Goal: Task Accomplishment & Management: Use online tool/utility

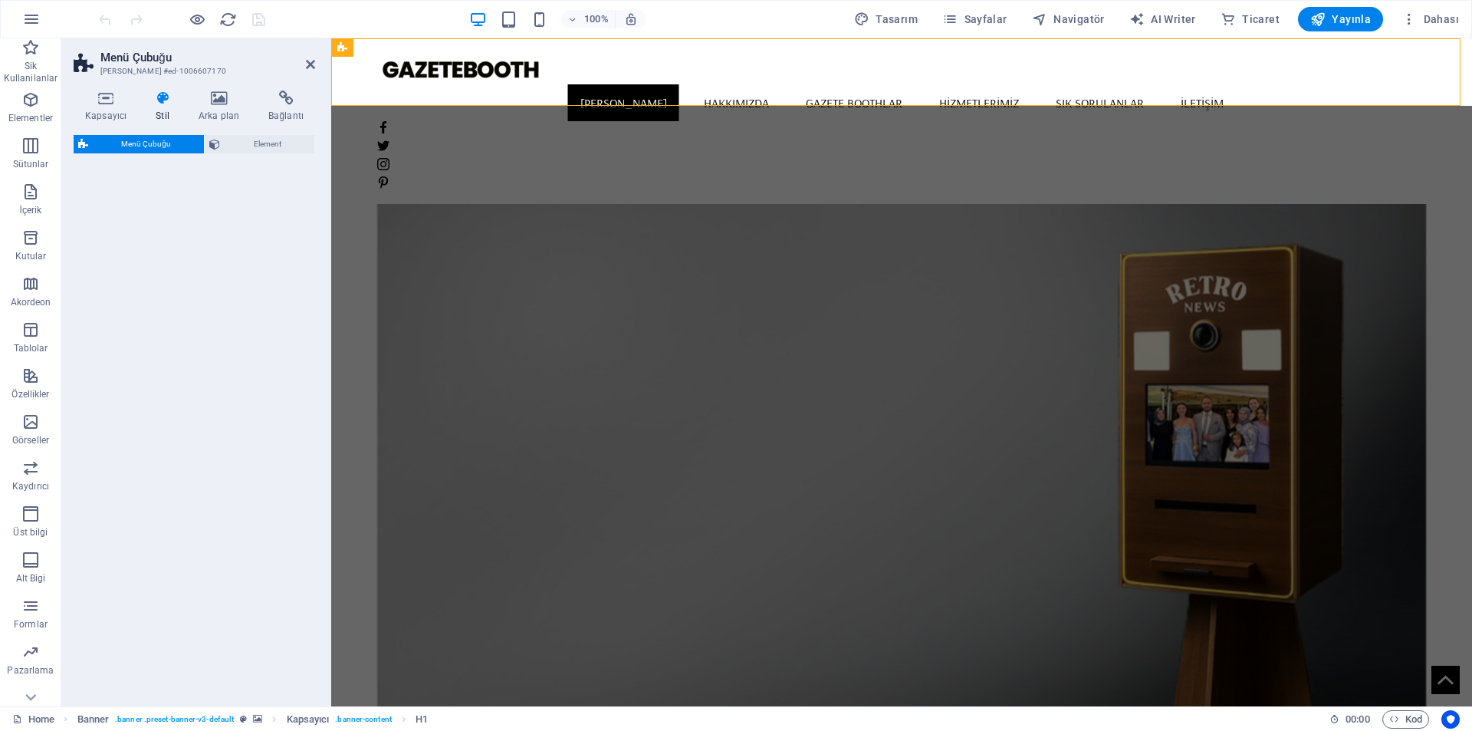
select select "vw"
select select "px"
select select "vw"
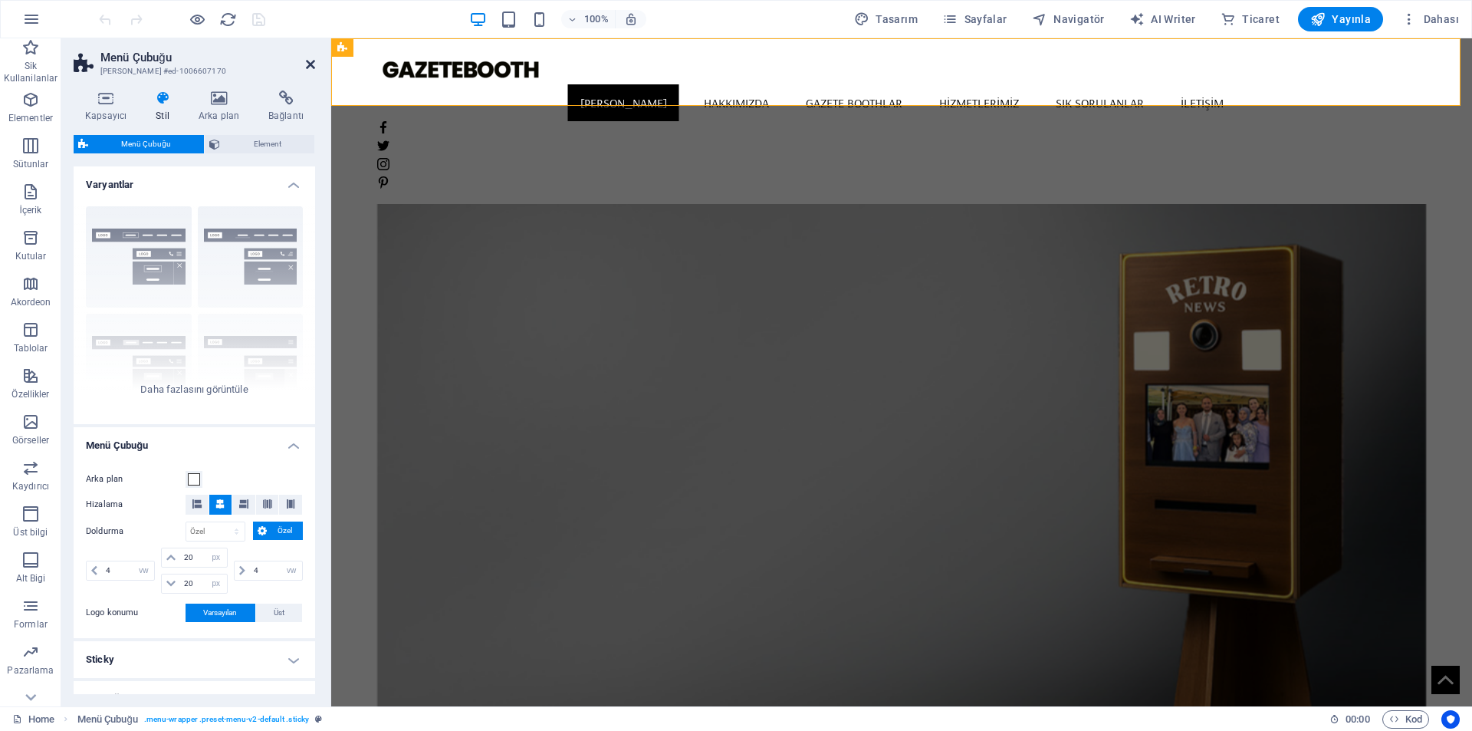
click at [314, 58] on icon at bounding box center [310, 64] width 9 height 12
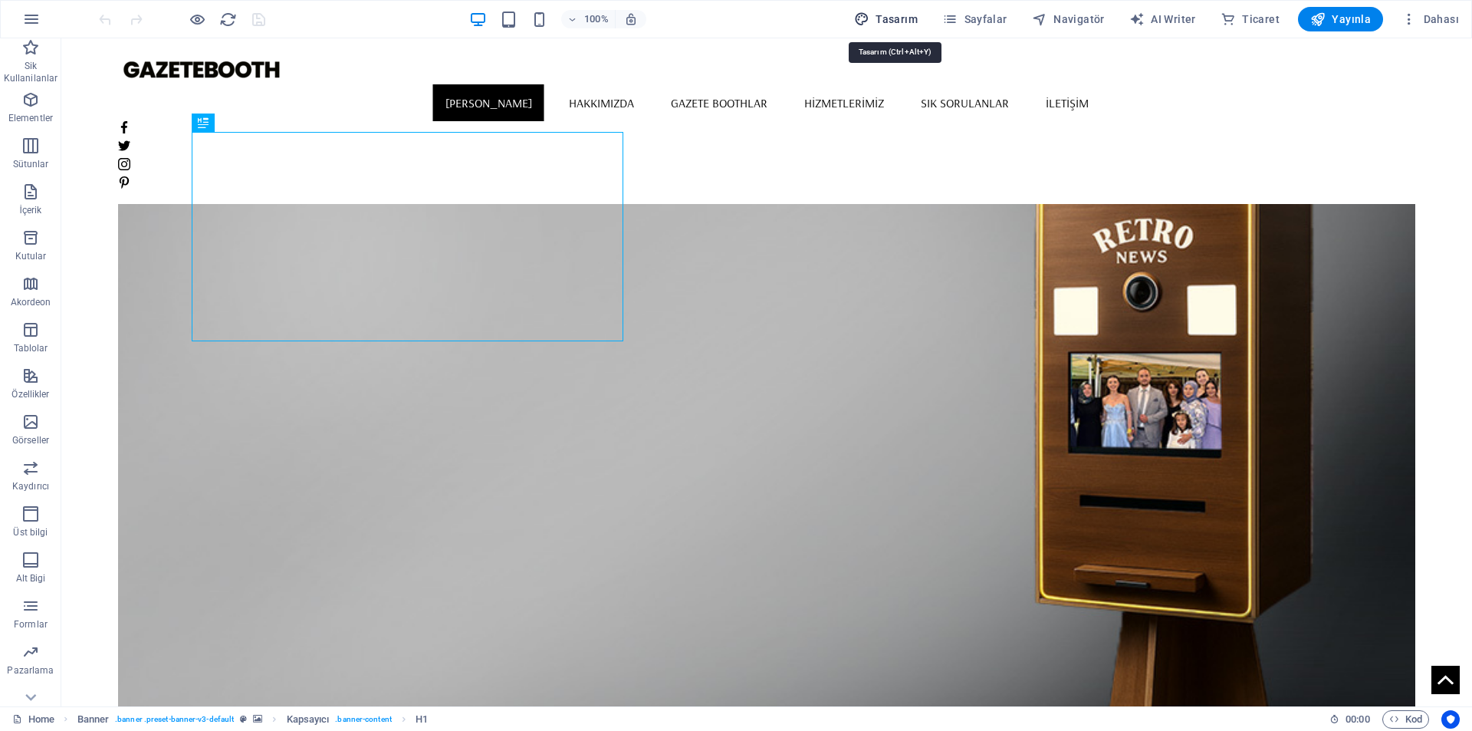
click at [918, 18] on span "Tasarım" at bounding box center [886, 19] width 64 height 15
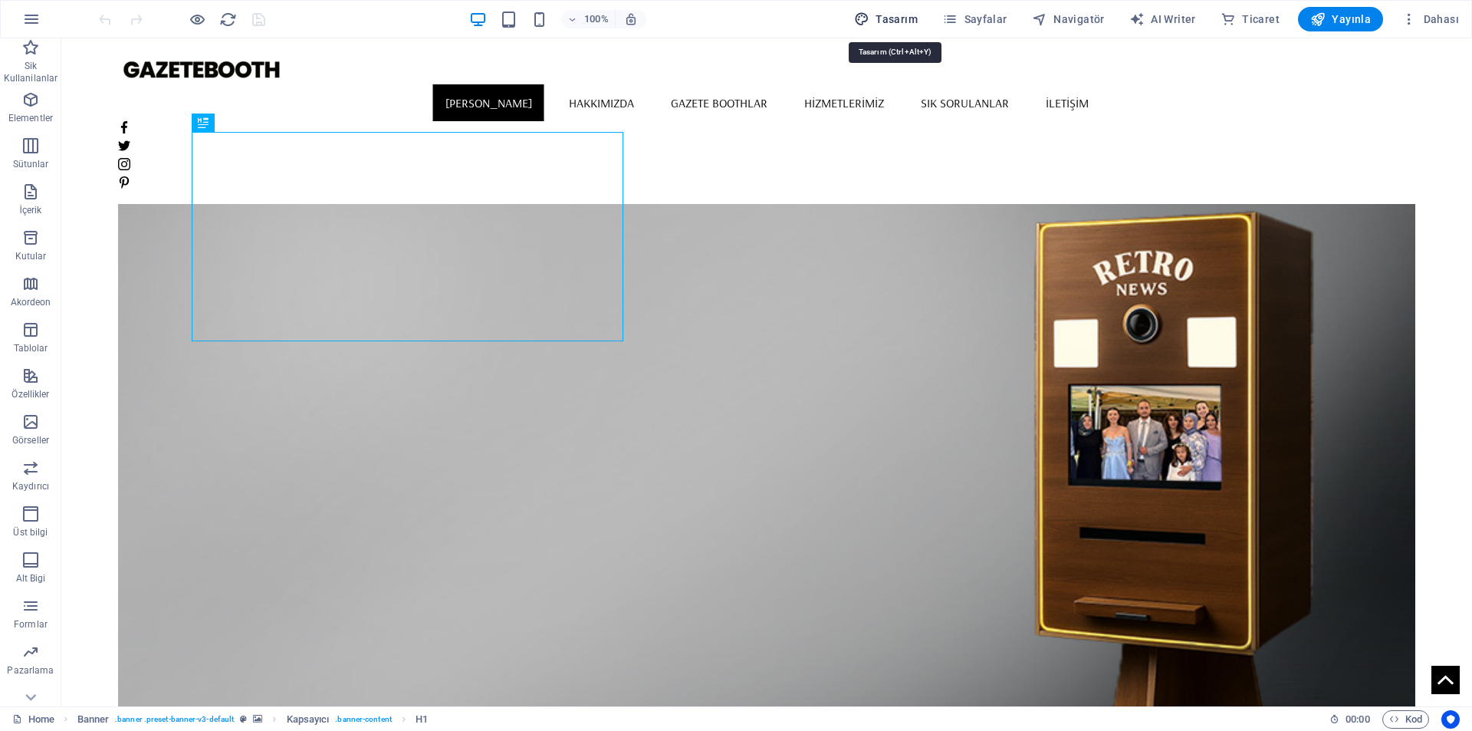
select select "rem"
select select "400"
select select "px"
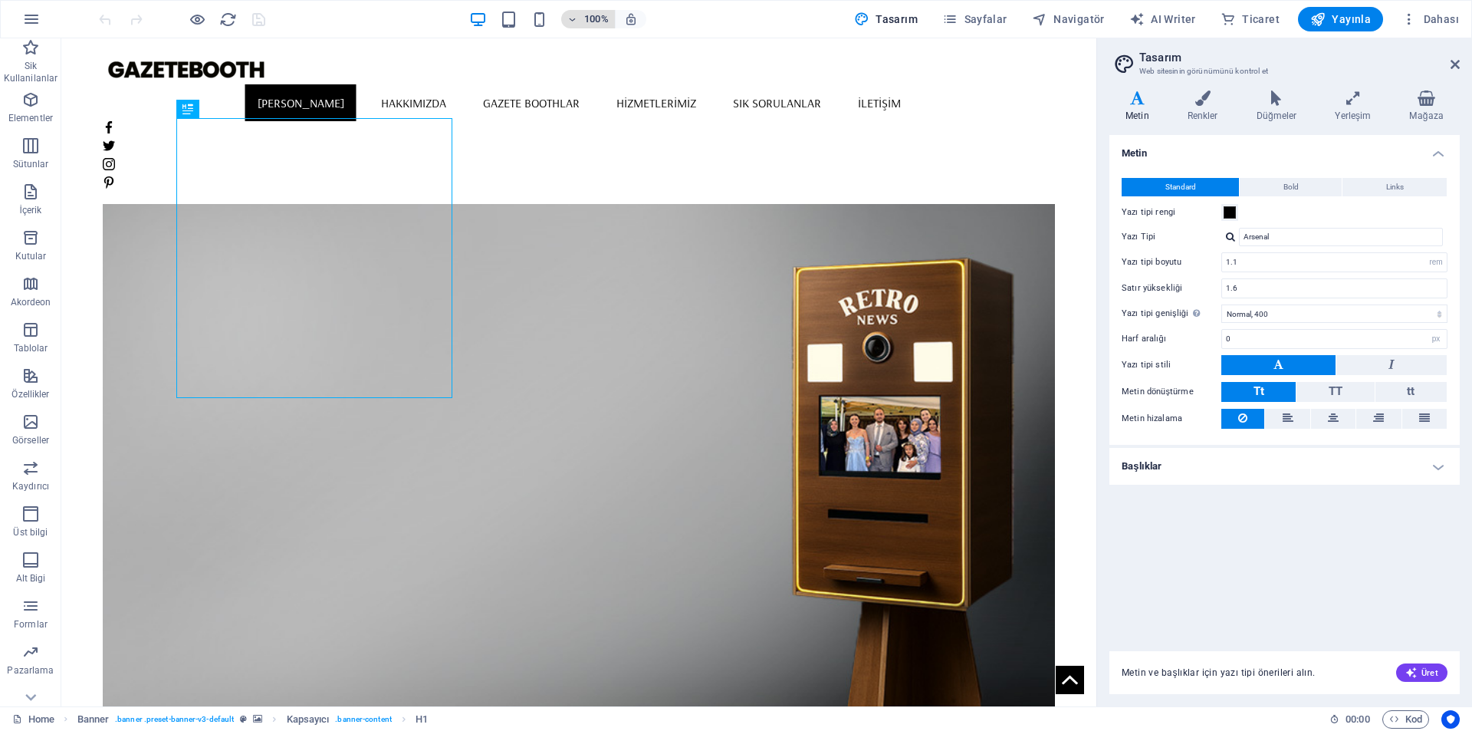
click at [587, 22] on span "100%" at bounding box center [587, 19] width 41 height 18
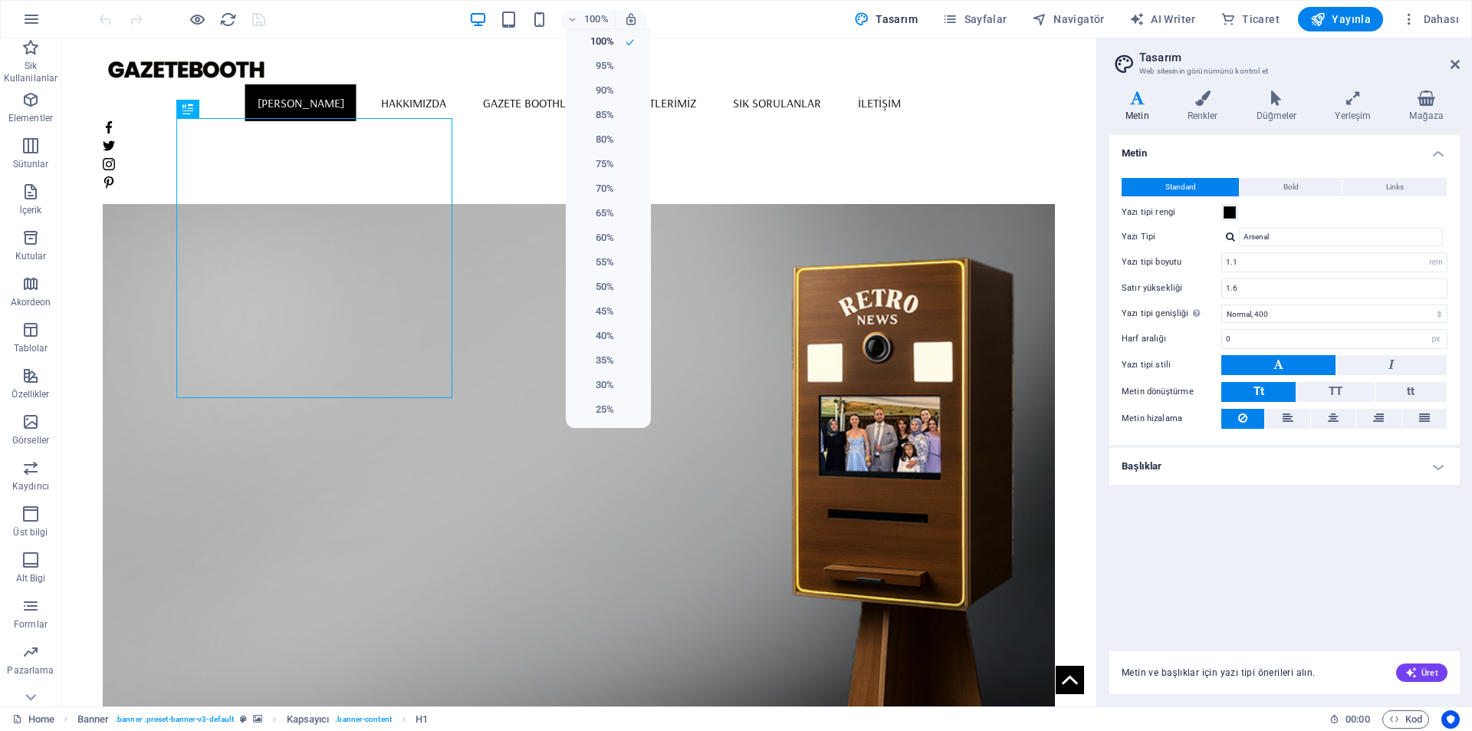
click at [638, 15] on div at bounding box center [736, 365] width 1472 height 731
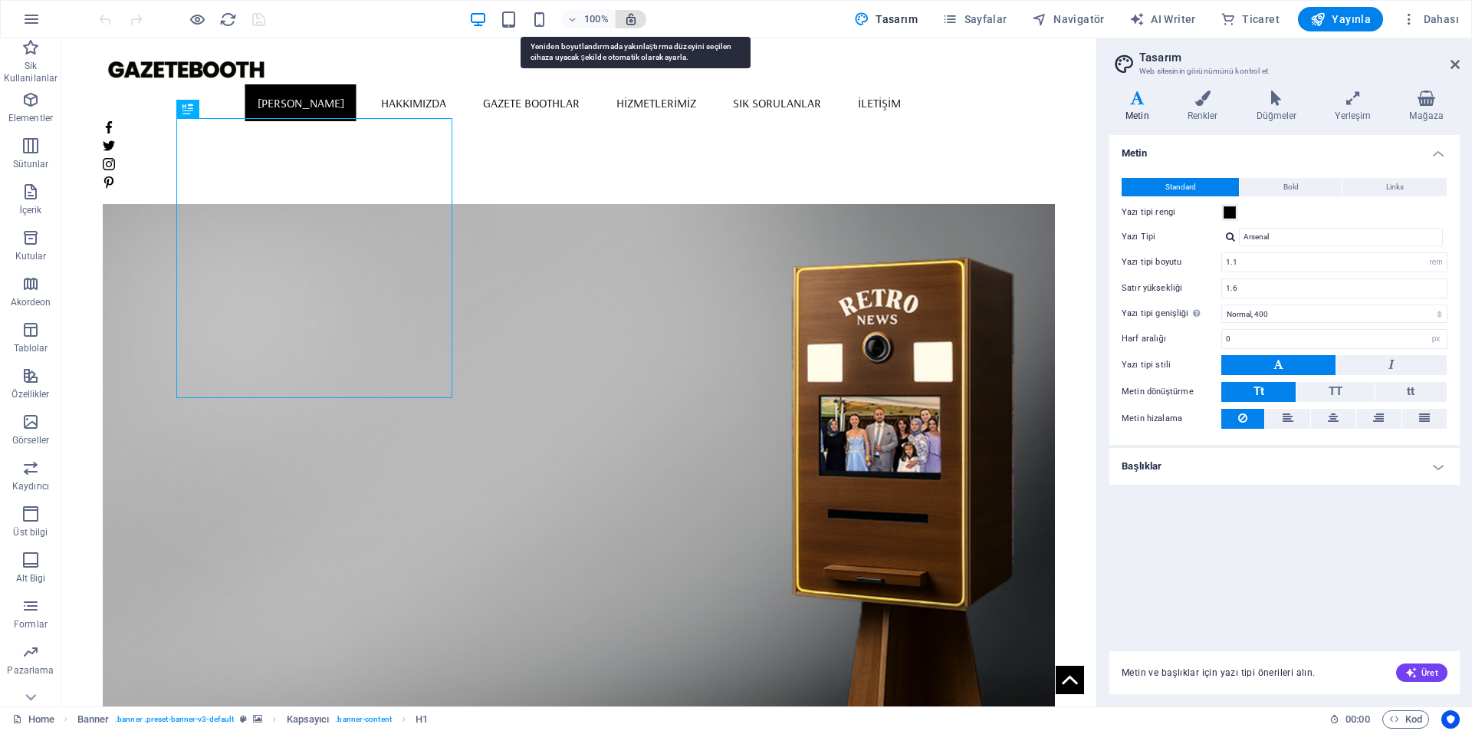
click at [637, 16] on icon "button" at bounding box center [631, 19] width 14 height 14
click at [634, 22] on icon "button" at bounding box center [631, 19] width 14 height 14
click at [638, 13] on icon "button" at bounding box center [631, 19] width 14 height 14
click at [638, 18] on icon "button" at bounding box center [631, 19] width 14 height 14
click at [638, 20] on icon "button" at bounding box center [631, 19] width 14 height 14
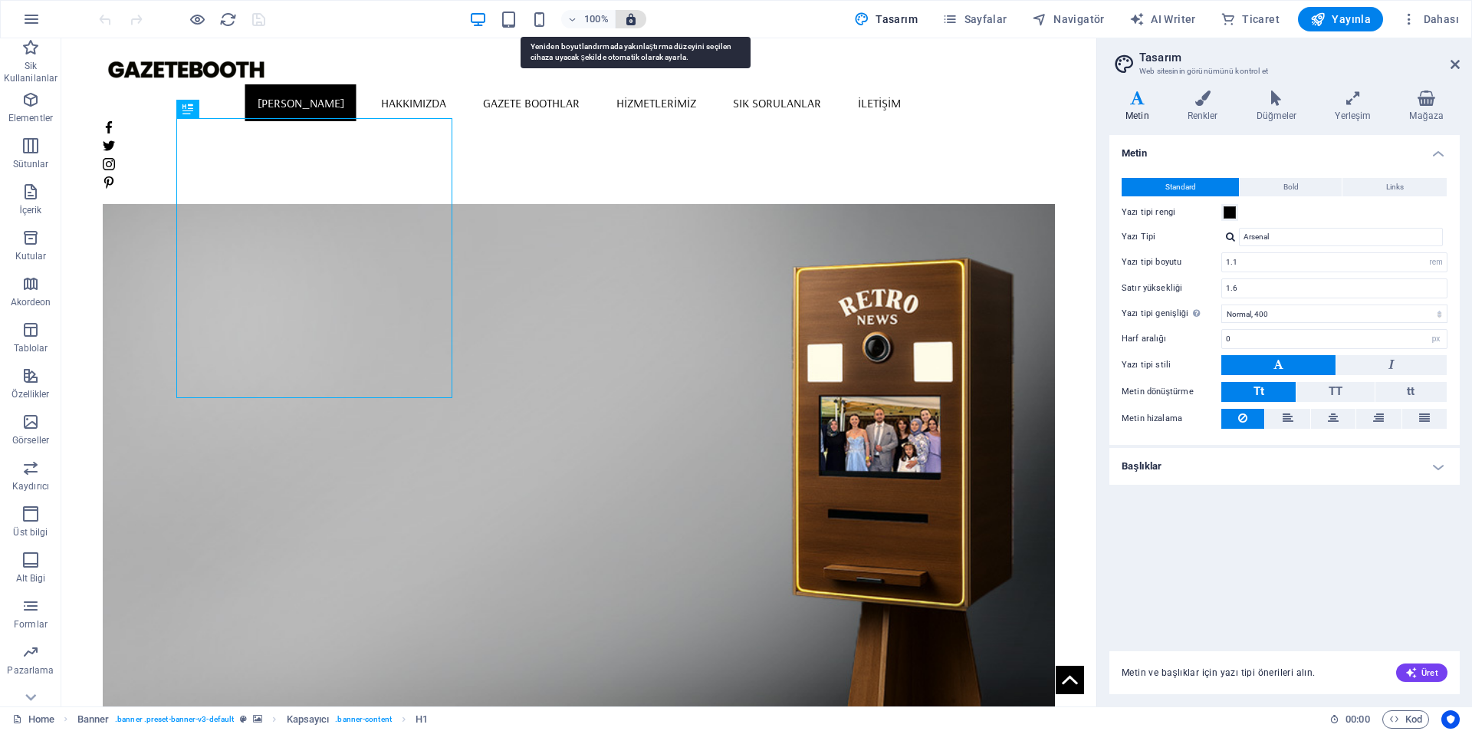
click at [638, 20] on icon "button" at bounding box center [631, 19] width 14 height 14
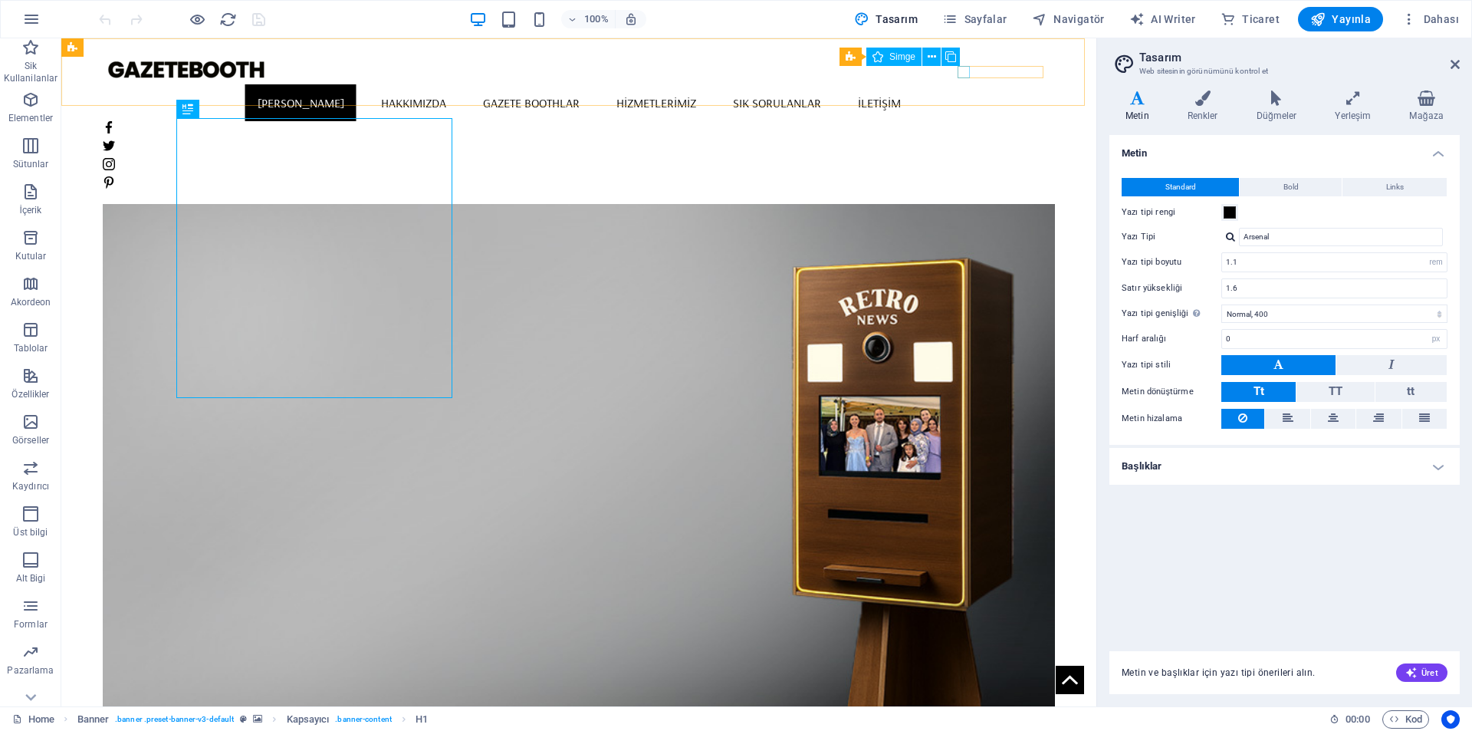
click at [967, 121] on figure at bounding box center [579, 127] width 952 height 12
select select "xMidYMid"
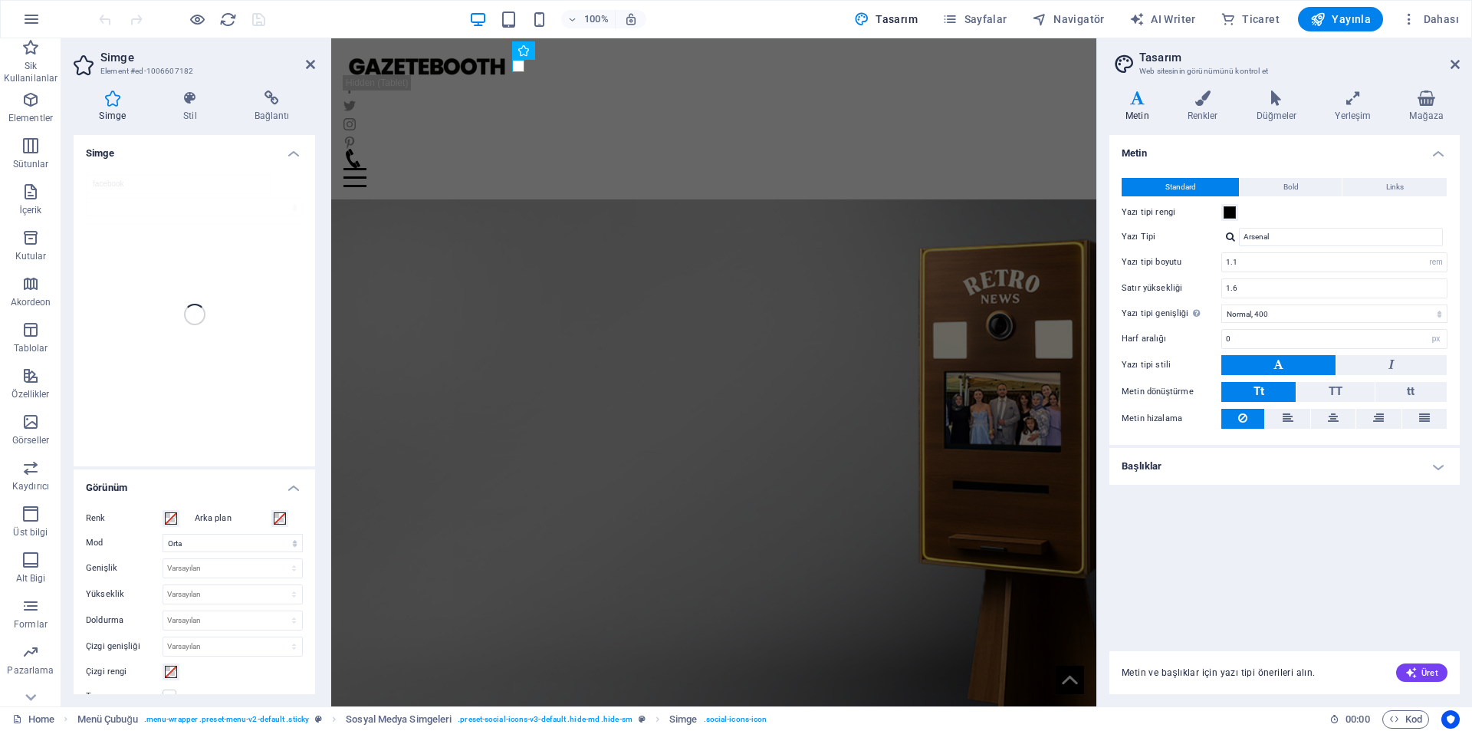
click at [726, 147] on figure at bounding box center [713, 413] width 765 height 639
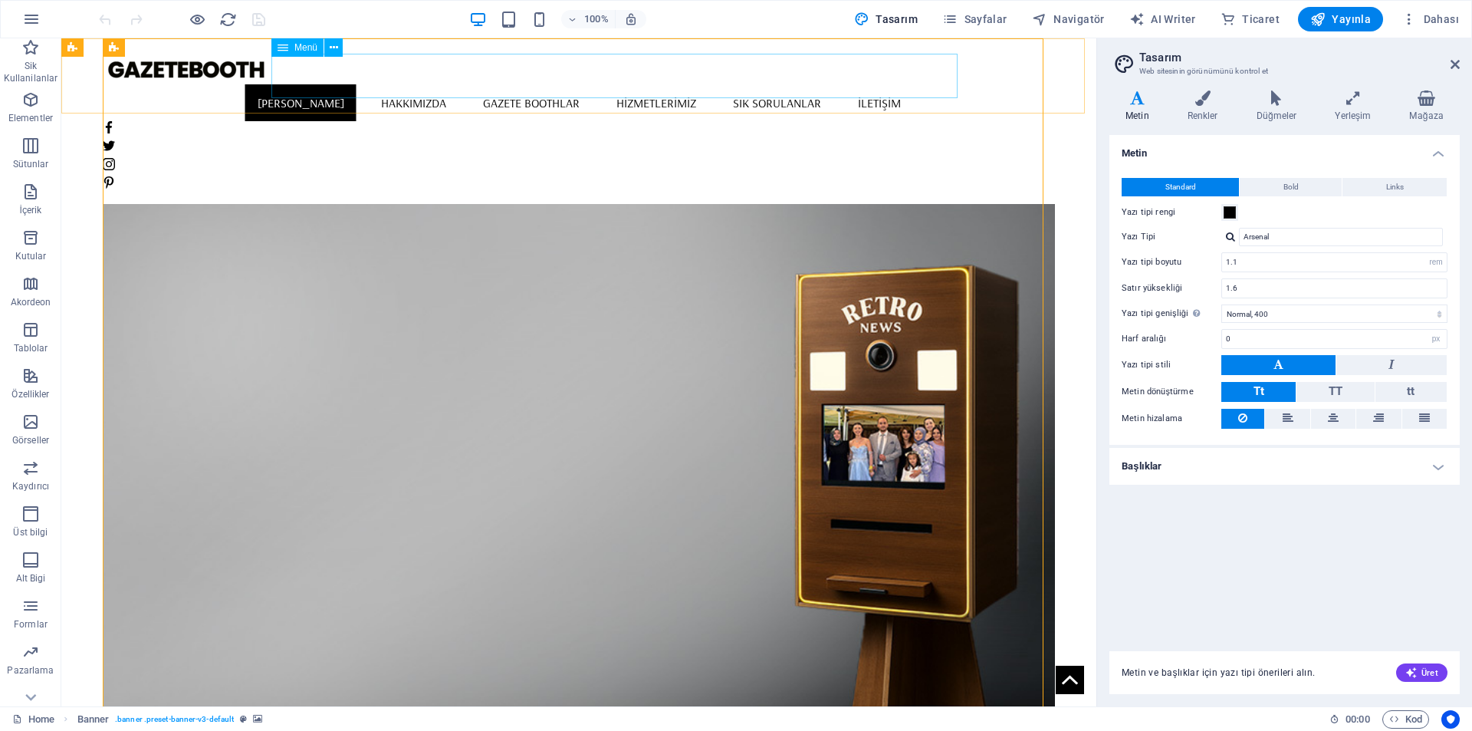
click at [773, 84] on nav "[PERSON_NAME] Hakkımızda Gazete boothlar HİZMETLERİMİZ SIK SORULANLAR İLETİŞİM" at bounding box center [579, 102] width 952 height 37
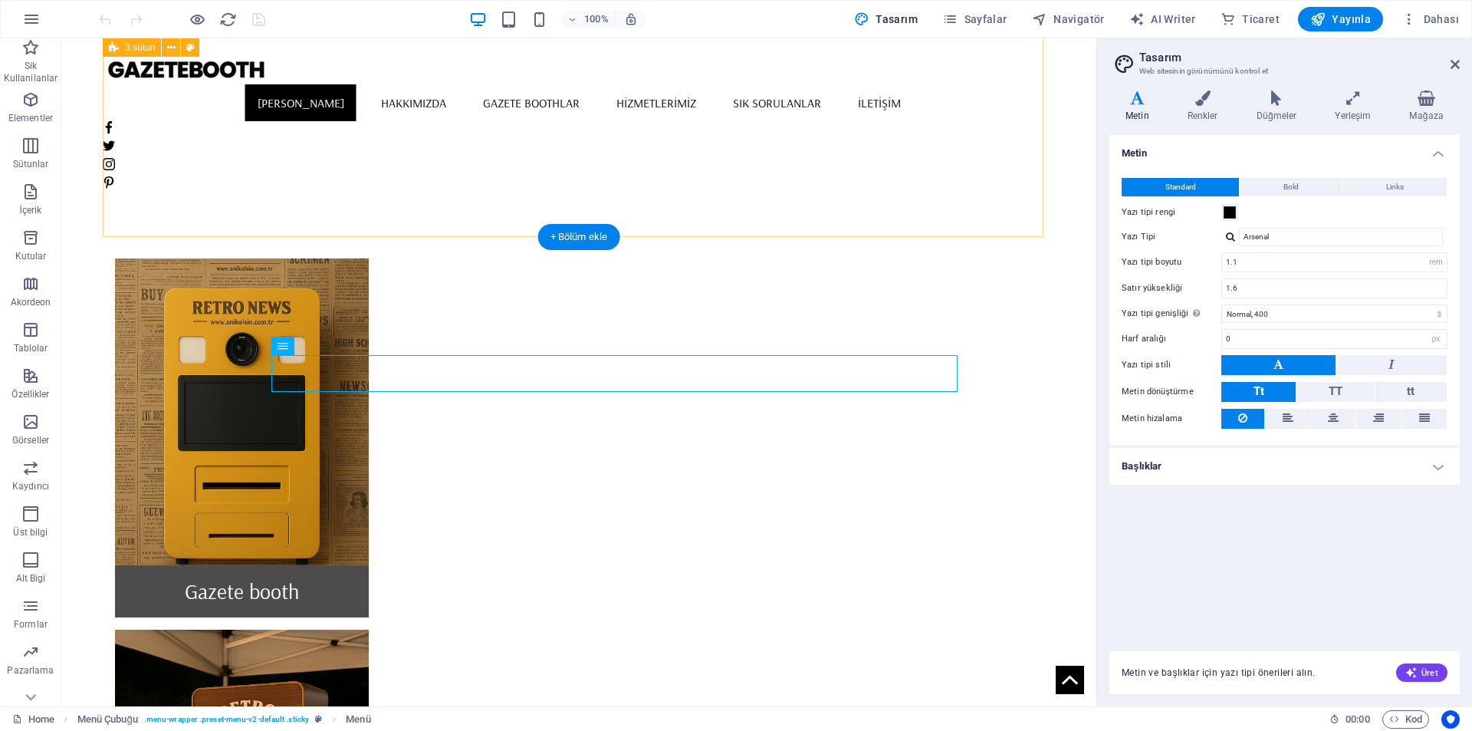
scroll to position [920, 0]
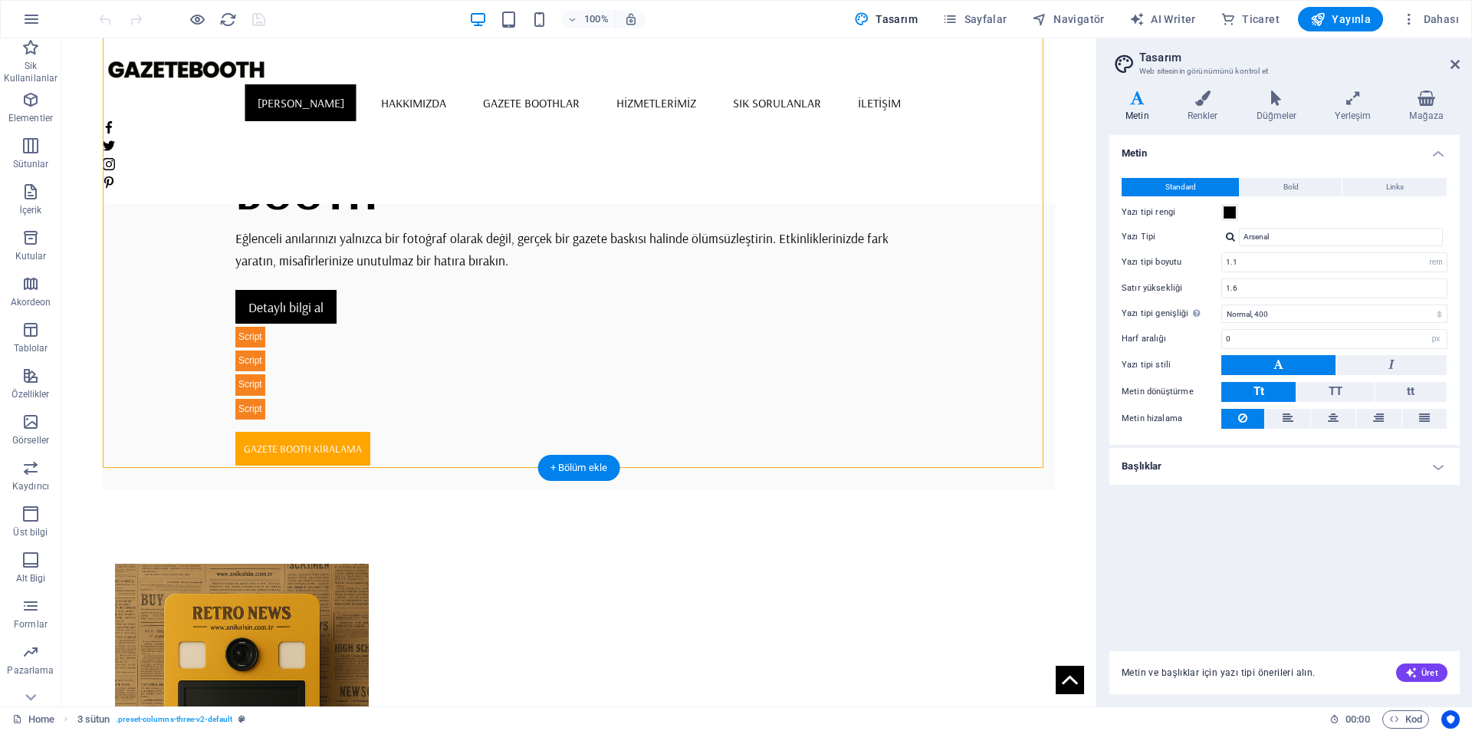
scroll to position [690, 0]
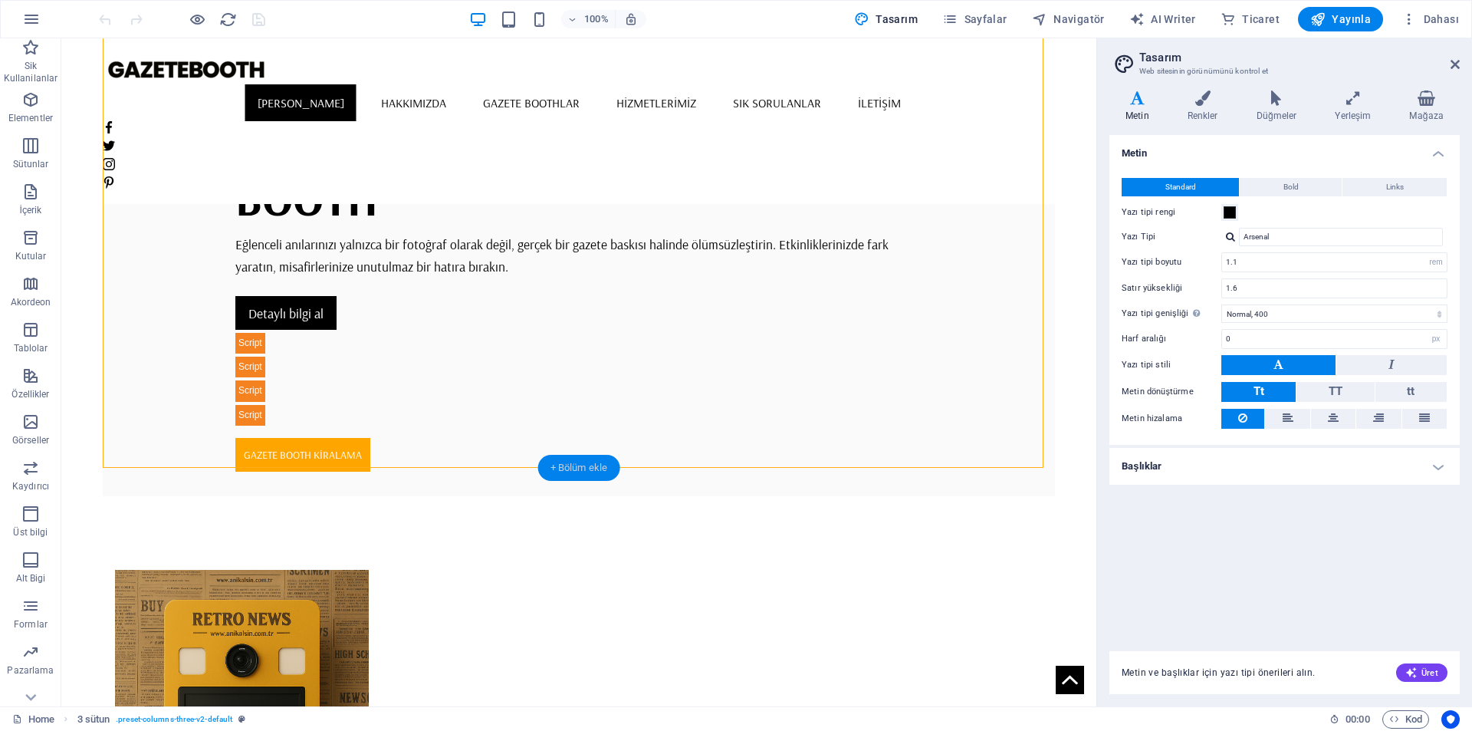
click at [579, 472] on div "+ Bölüm ekle" at bounding box center [579, 468] width 82 height 26
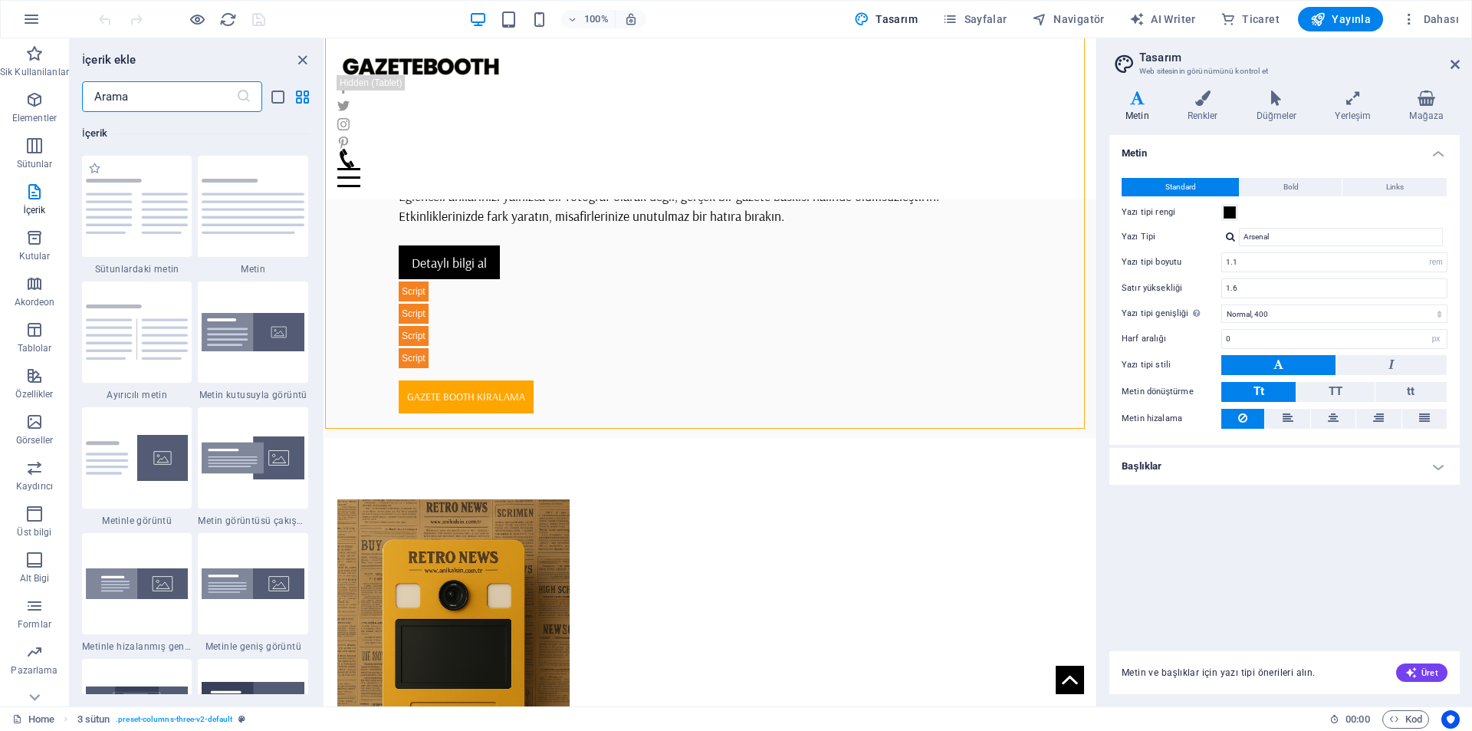
scroll to position [2913, 0]
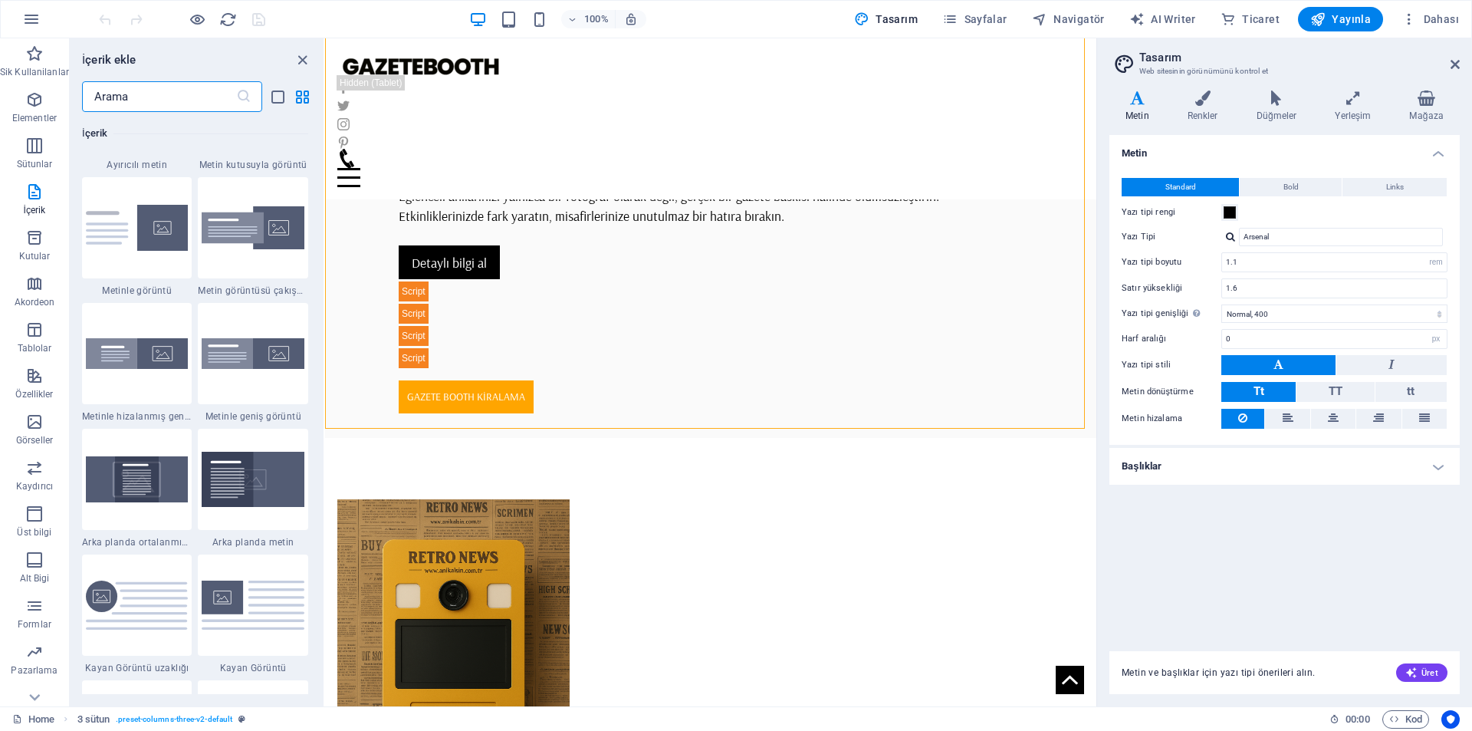
click at [178, 96] on input "text" at bounding box center [159, 96] width 154 height 31
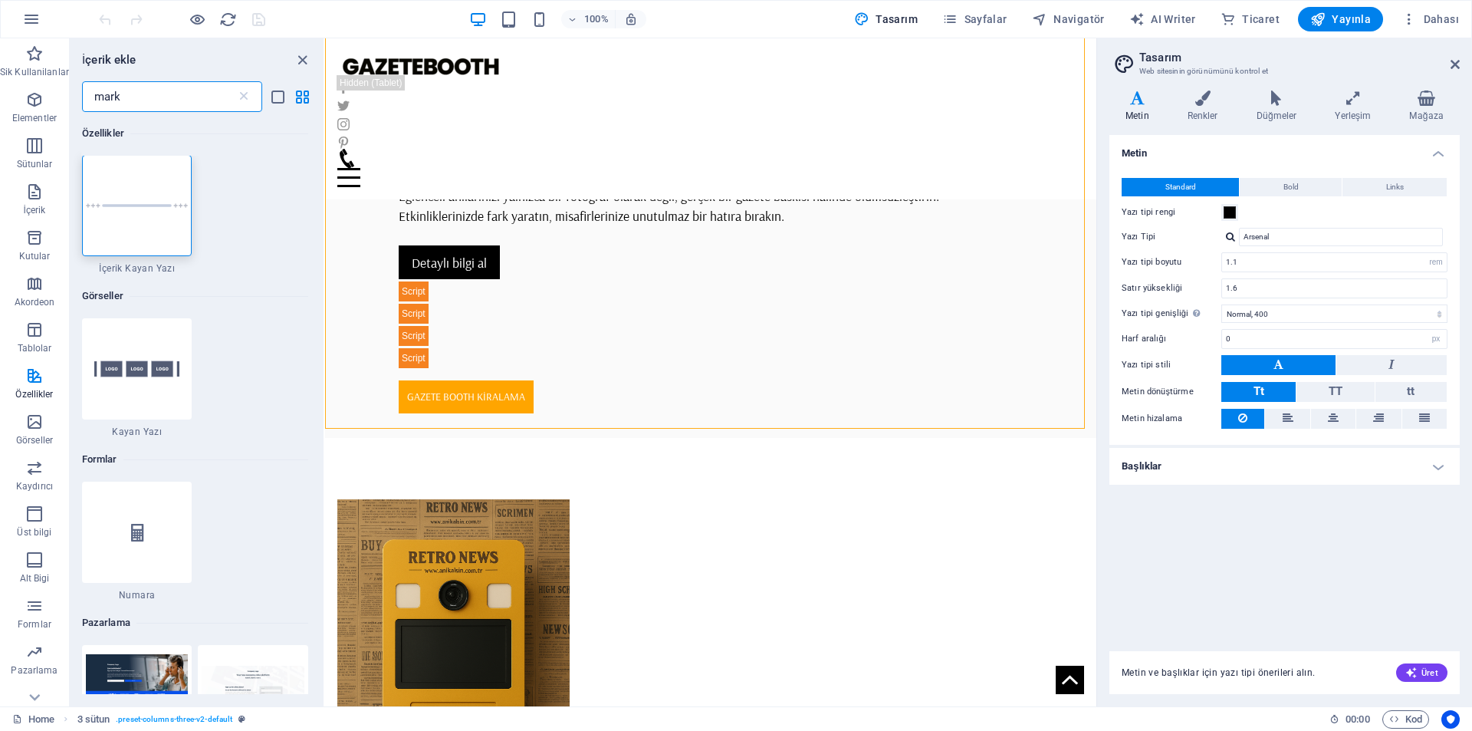
scroll to position [0, 0]
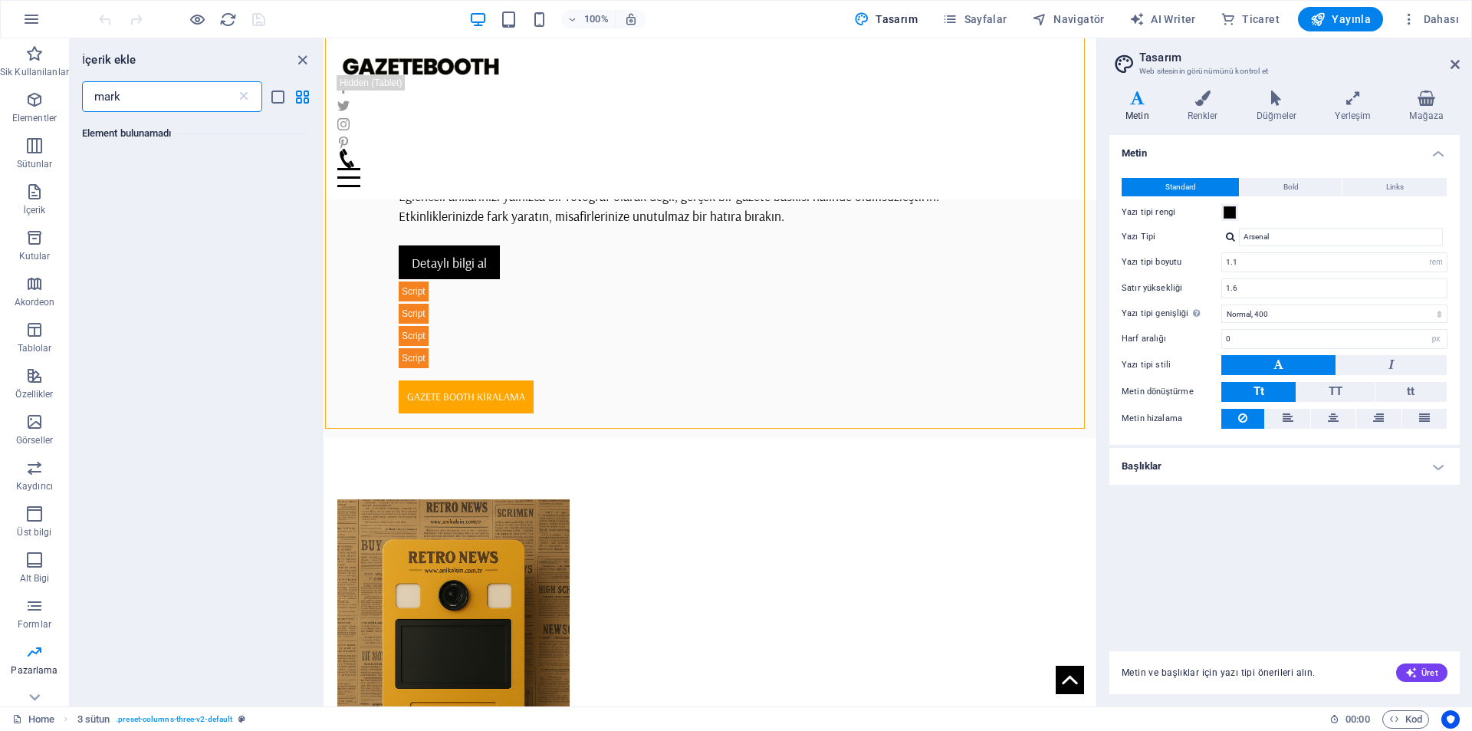
type input "marka"
type input "r"
click at [137, 91] on input "part" at bounding box center [159, 96] width 154 height 31
type input "partner"
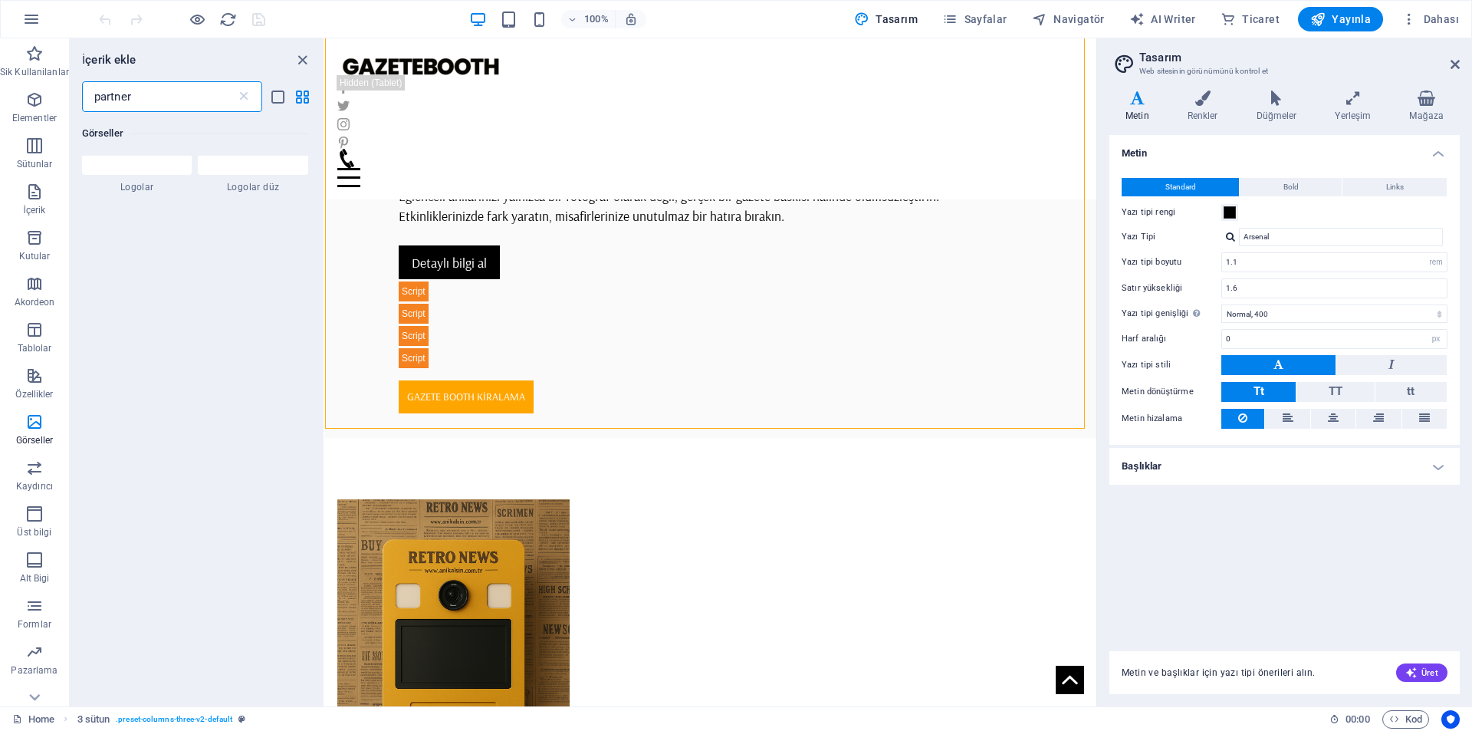
scroll to position [196, 0]
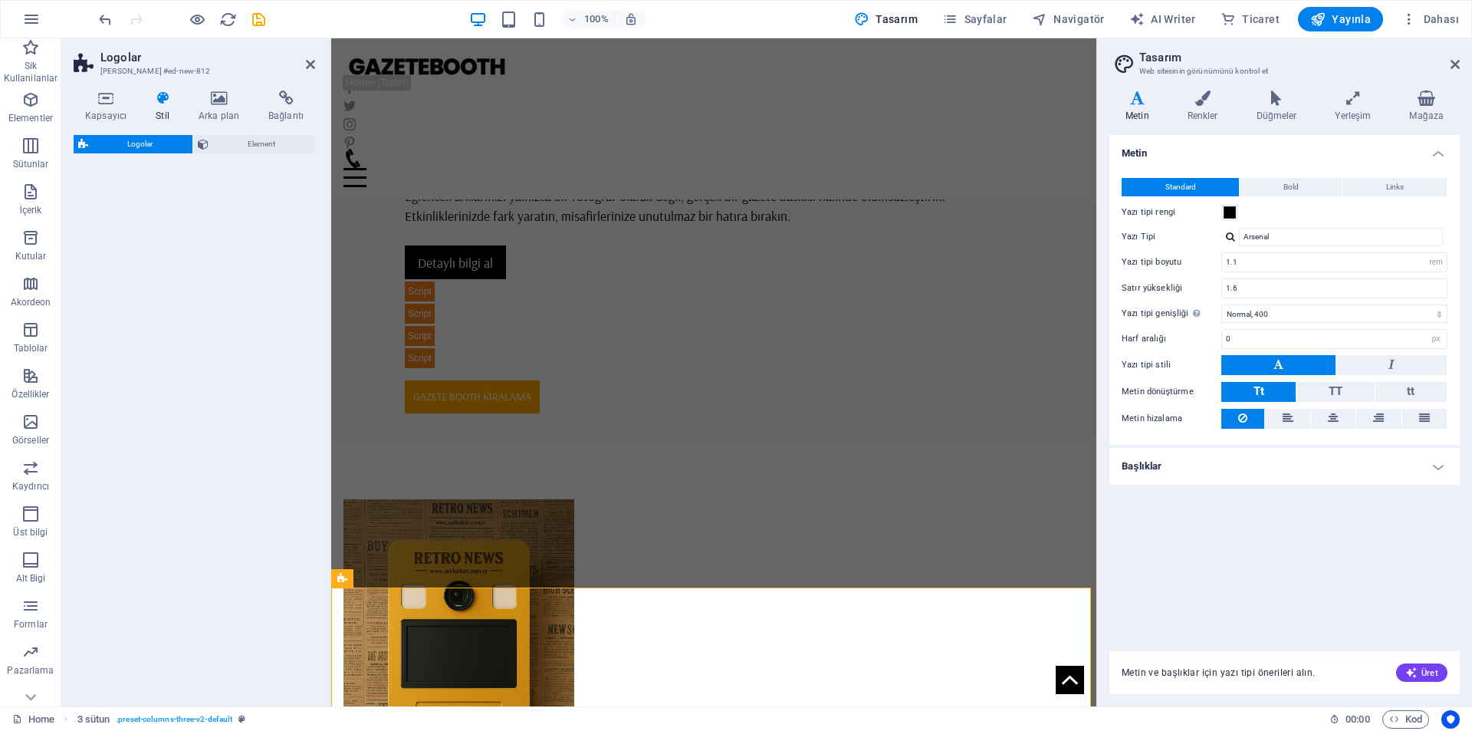
select select "rem"
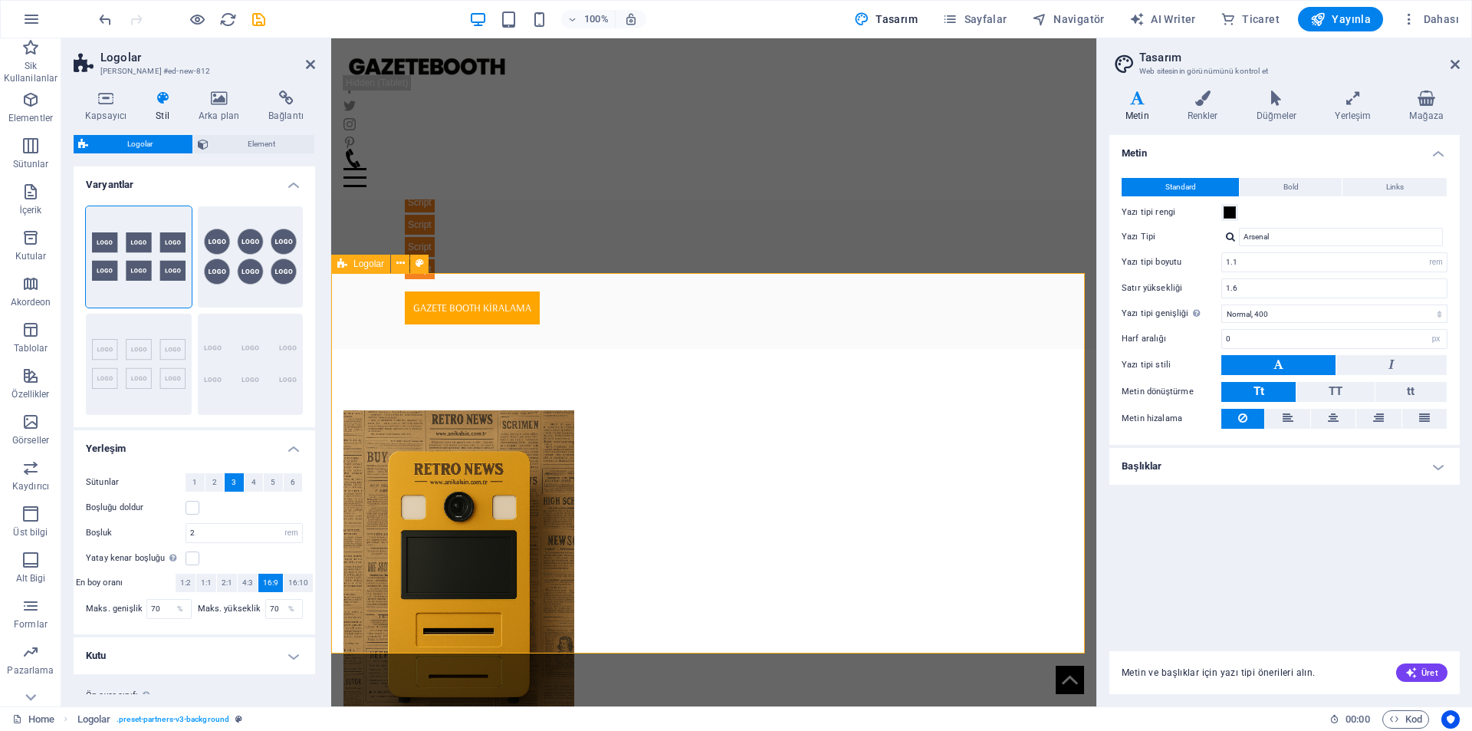
scroll to position [1056, 0]
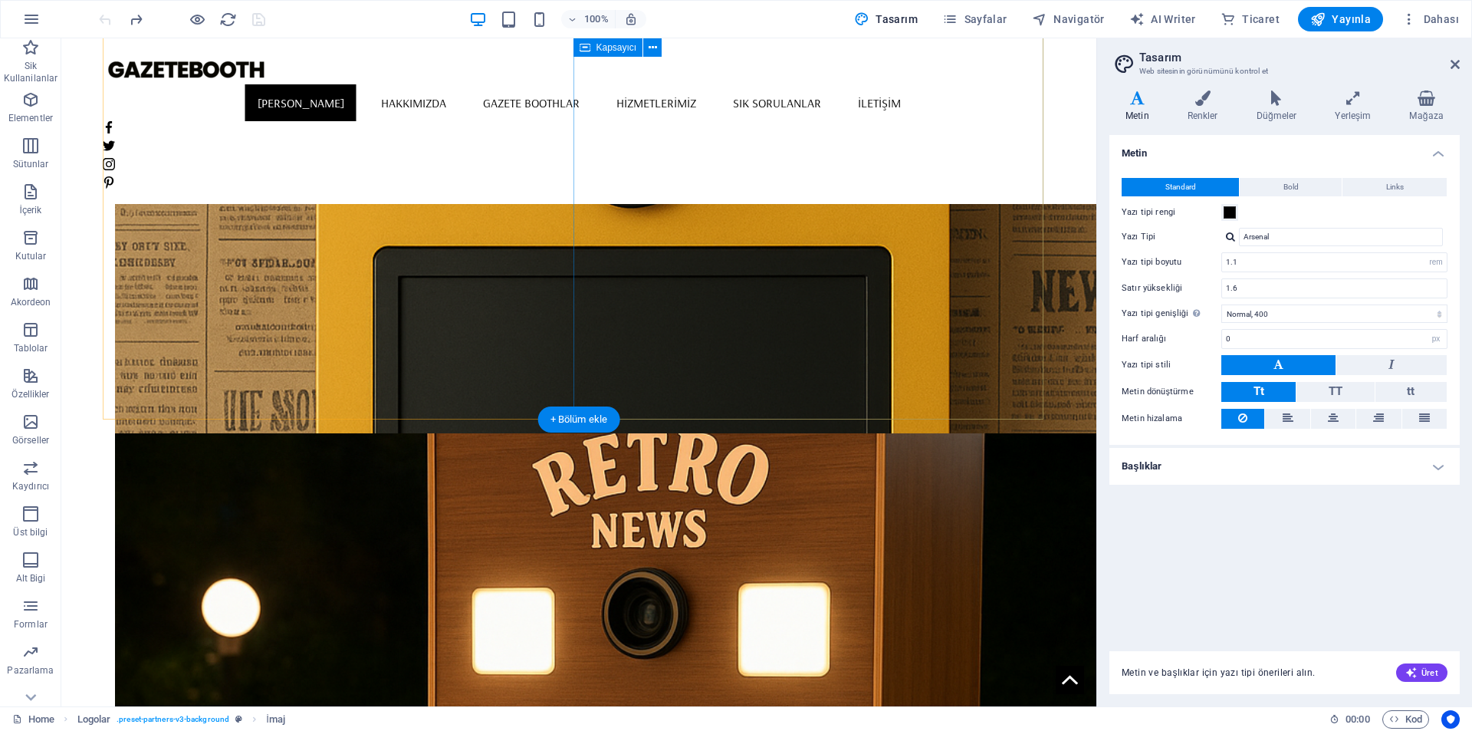
scroll to position [1375, 0]
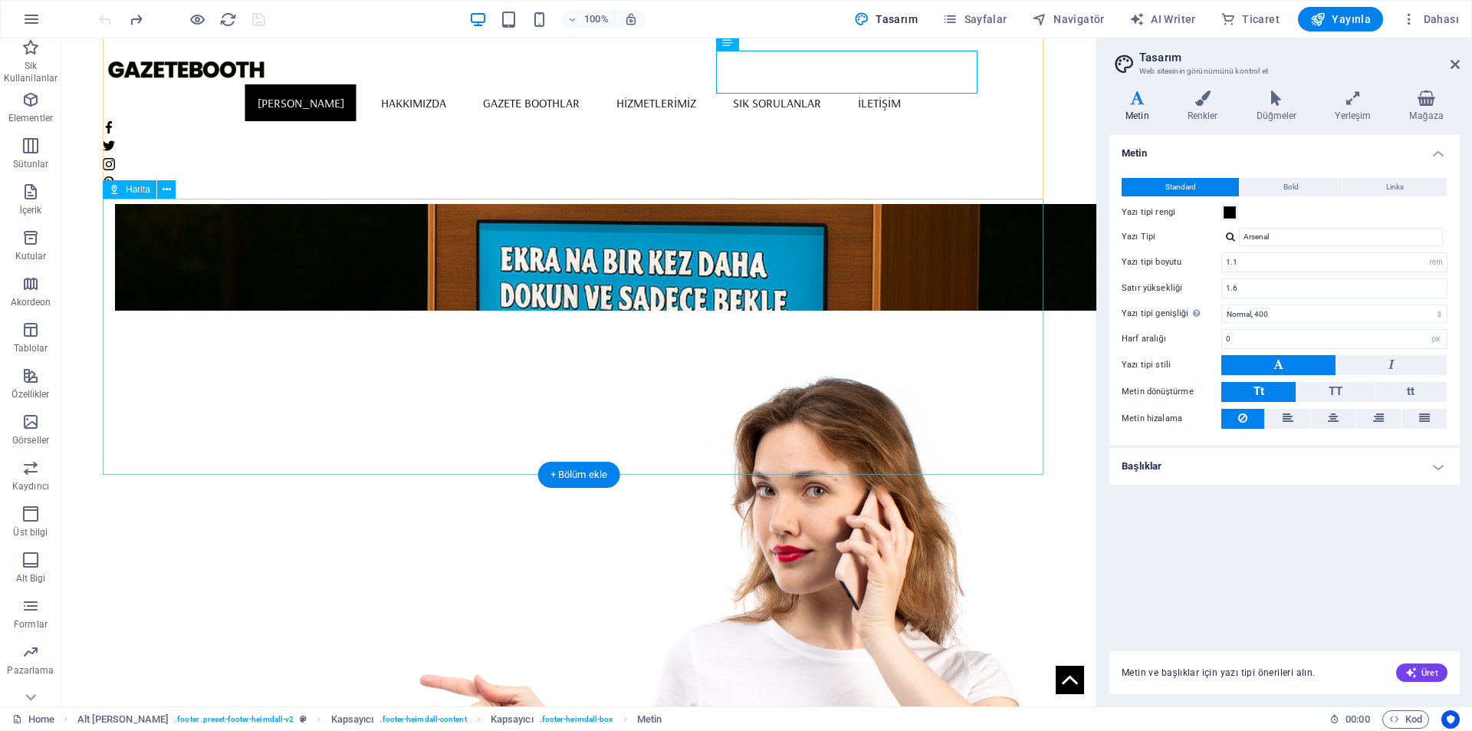
scroll to position [1814, 0]
